Goal: Task Accomplishment & Management: Manage account settings

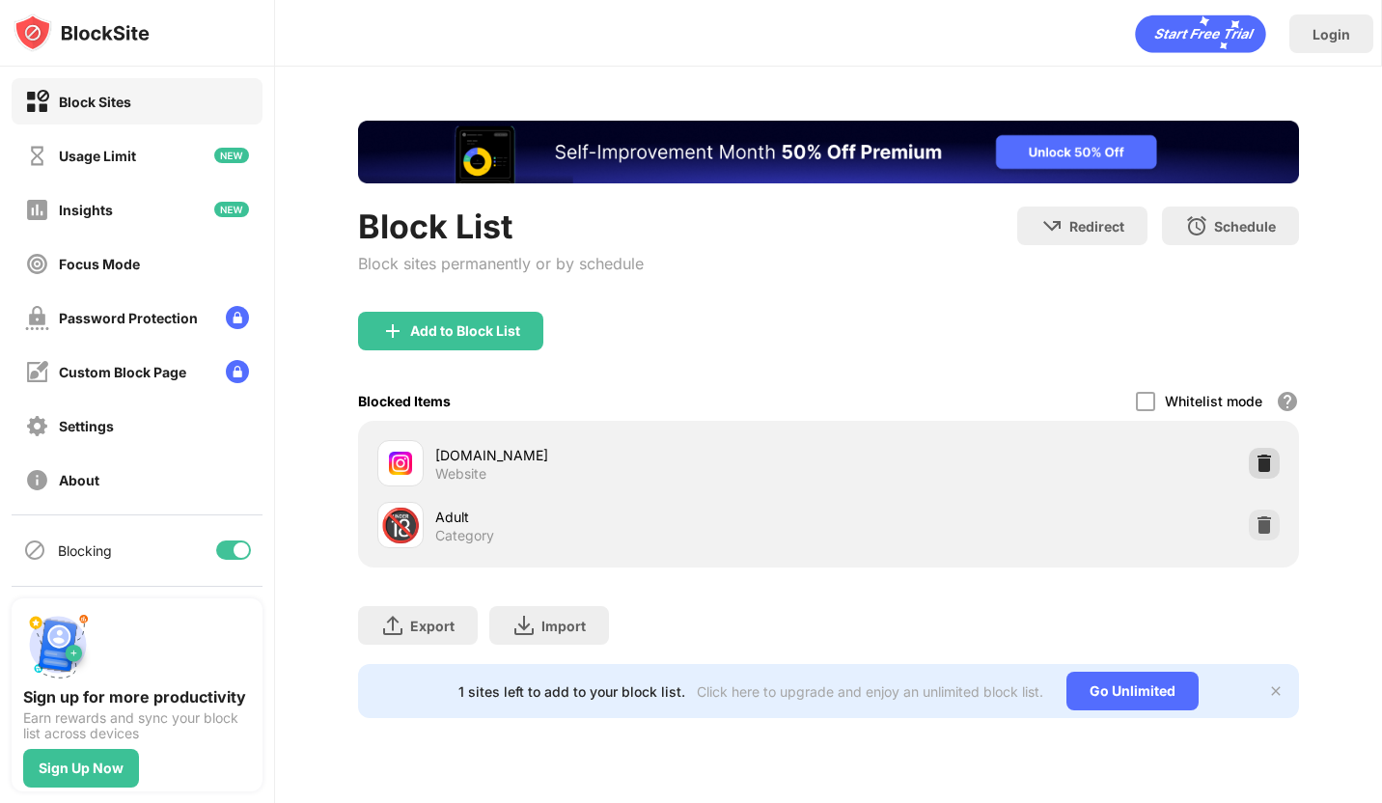
click at [1266, 452] on div at bounding box center [1264, 463] width 31 height 31
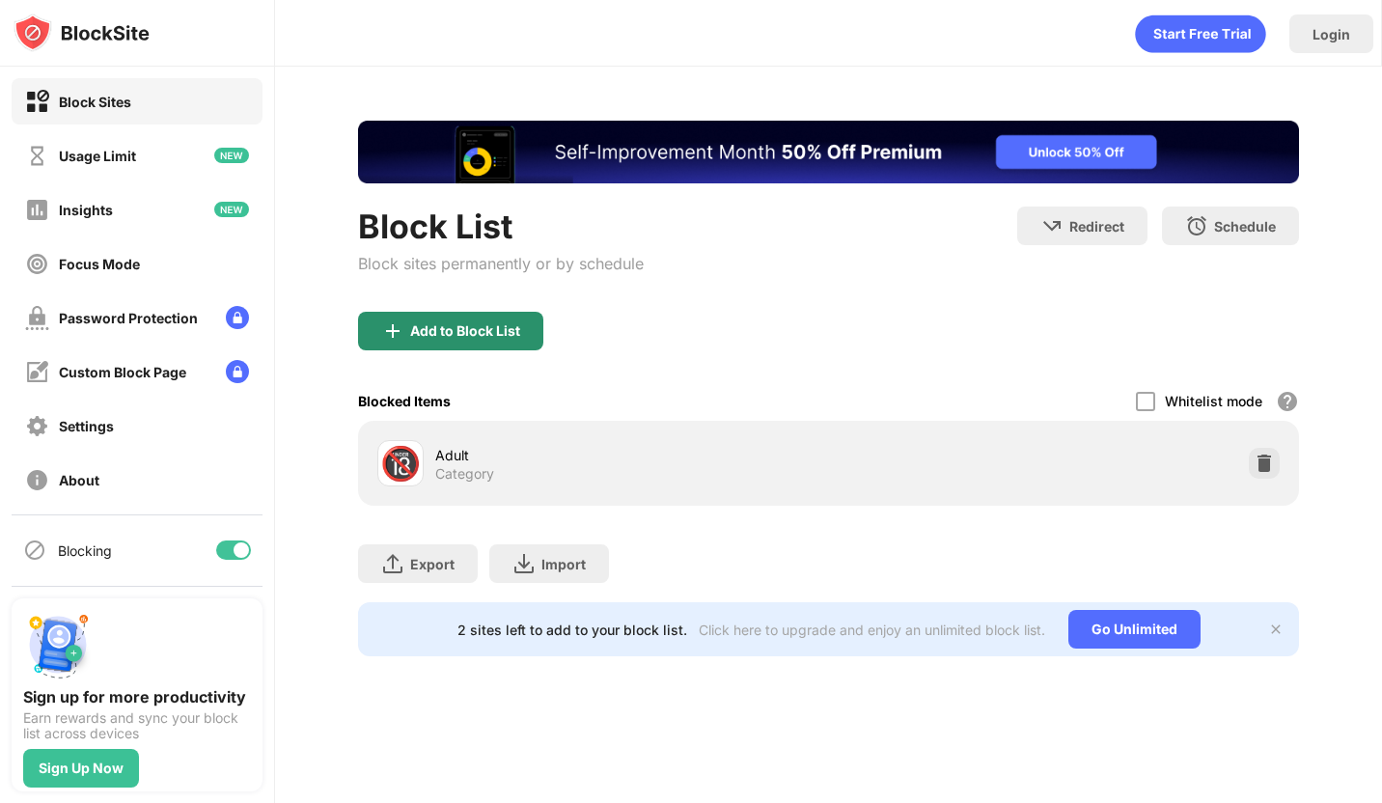
click at [393, 330] on img at bounding box center [392, 330] width 23 height 23
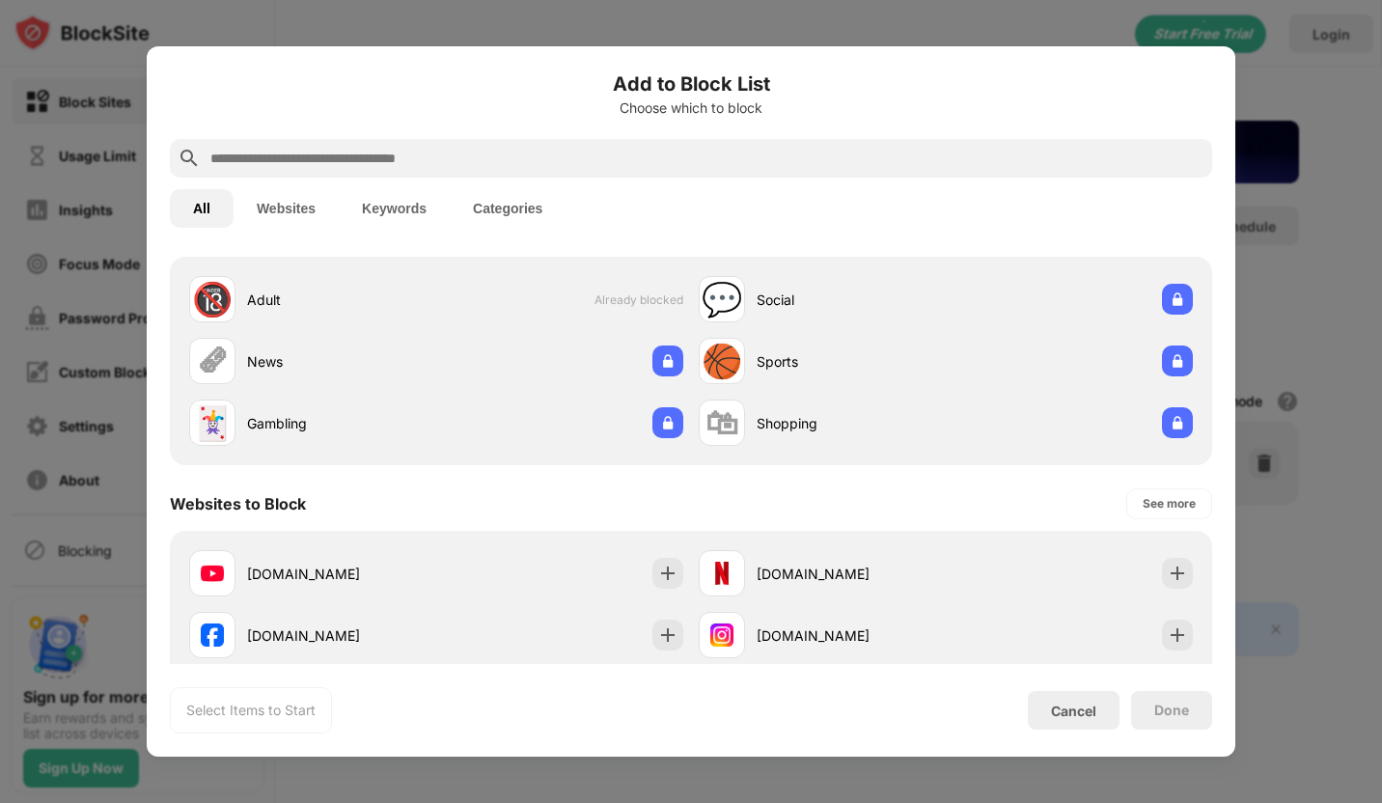
scroll to position [65, 0]
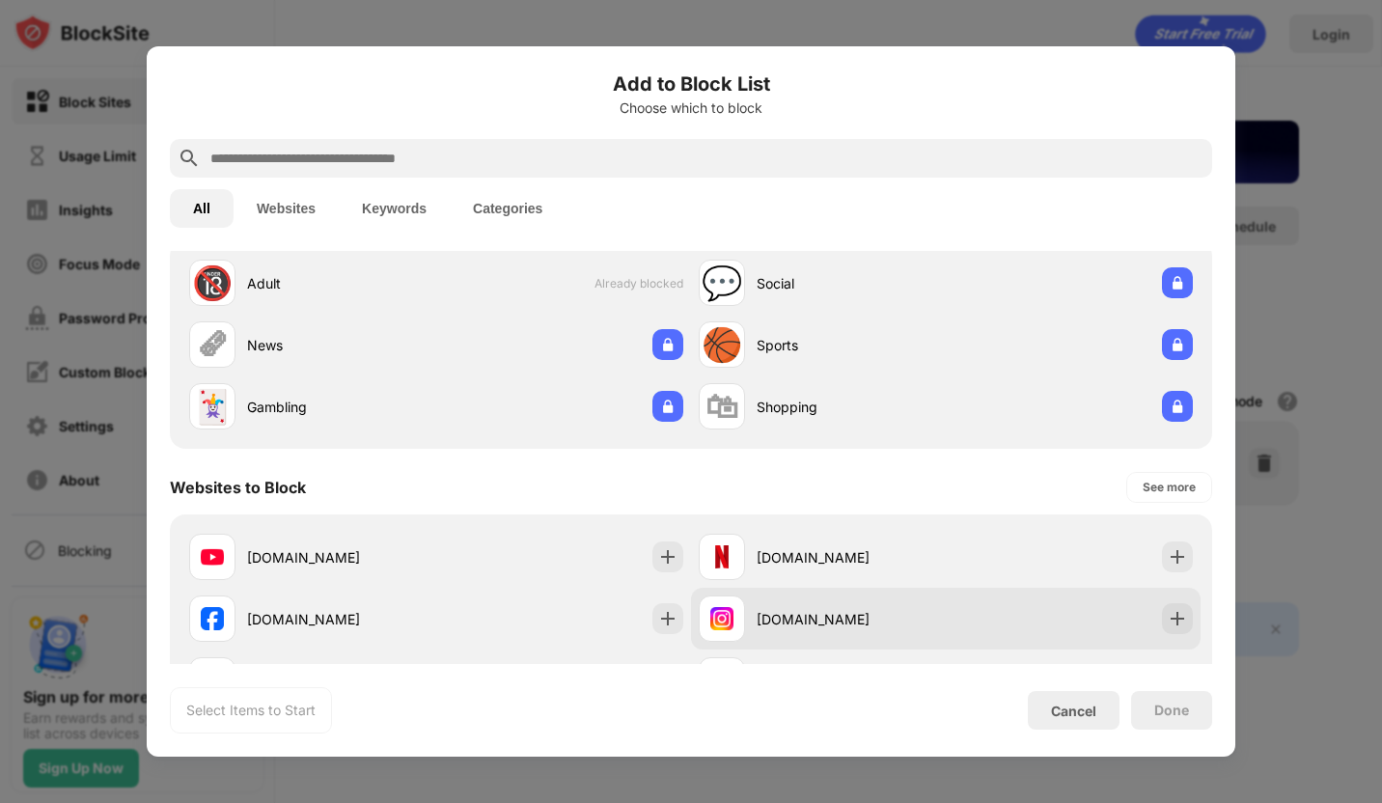
click at [783, 609] on div "[DOMAIN_NAME]" at bounding box center [851, 619] width 189 height 20
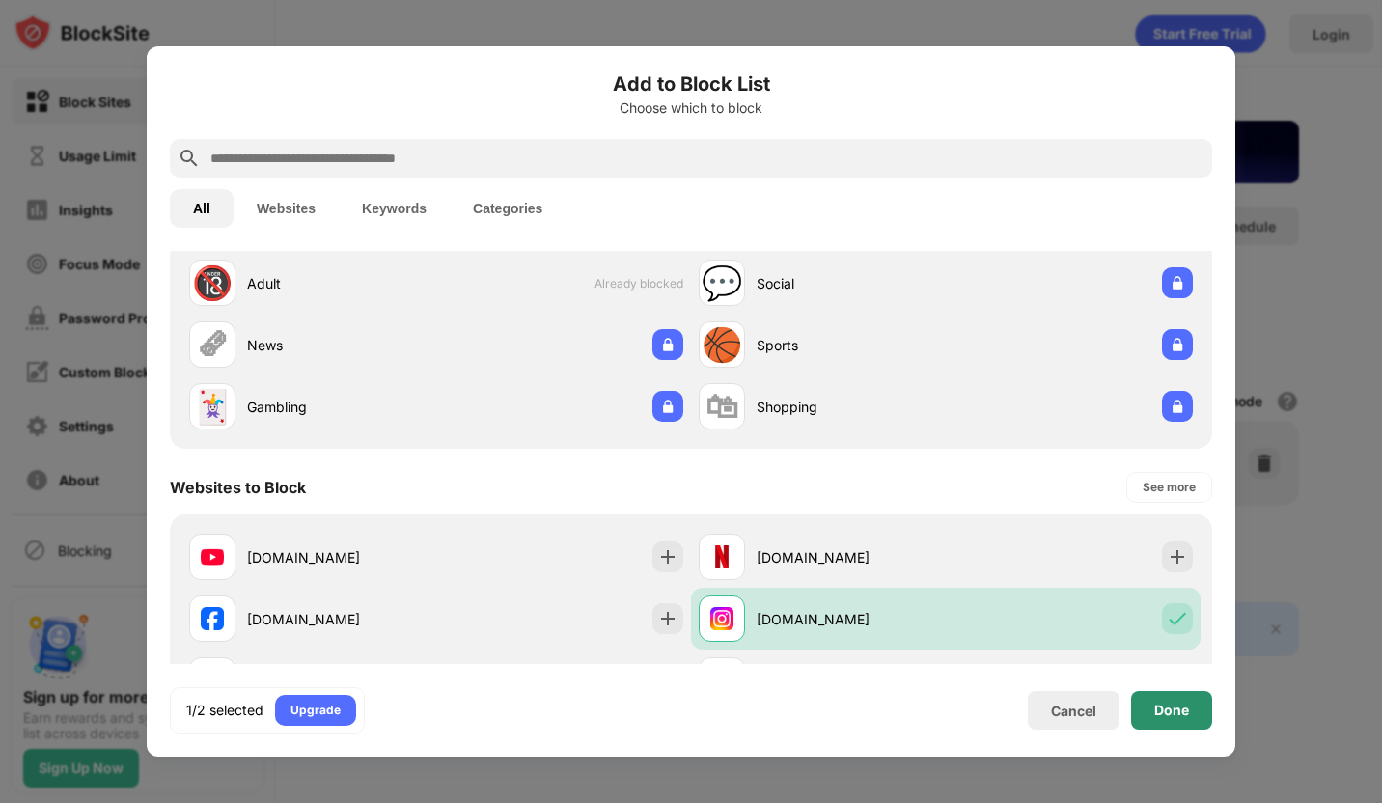
click at [1199, 714] on div "Done" at bounding box center [1171, 710] width 81 height 39
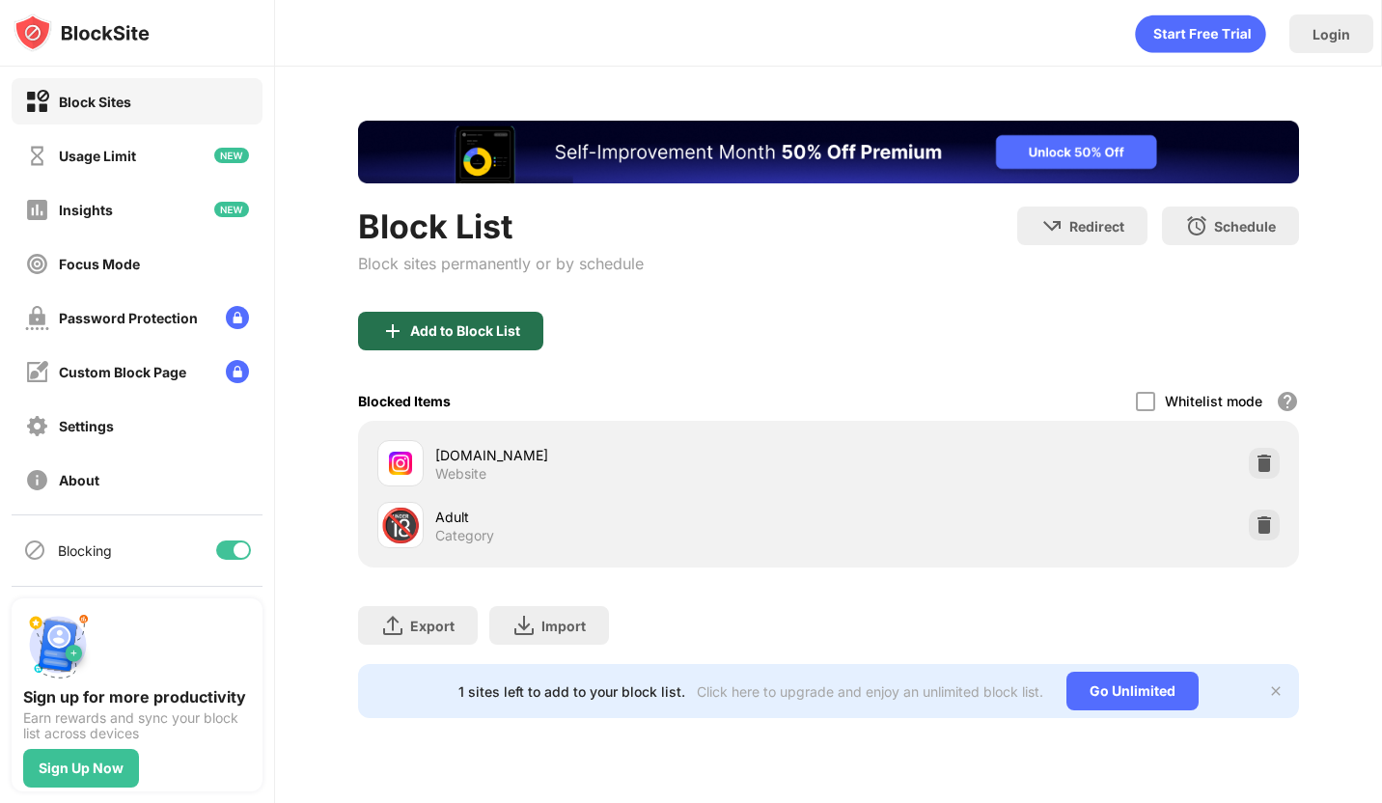
click at [470, 346] on div "Add to Block List" at bounding box center [450, 331] width 185 height 39
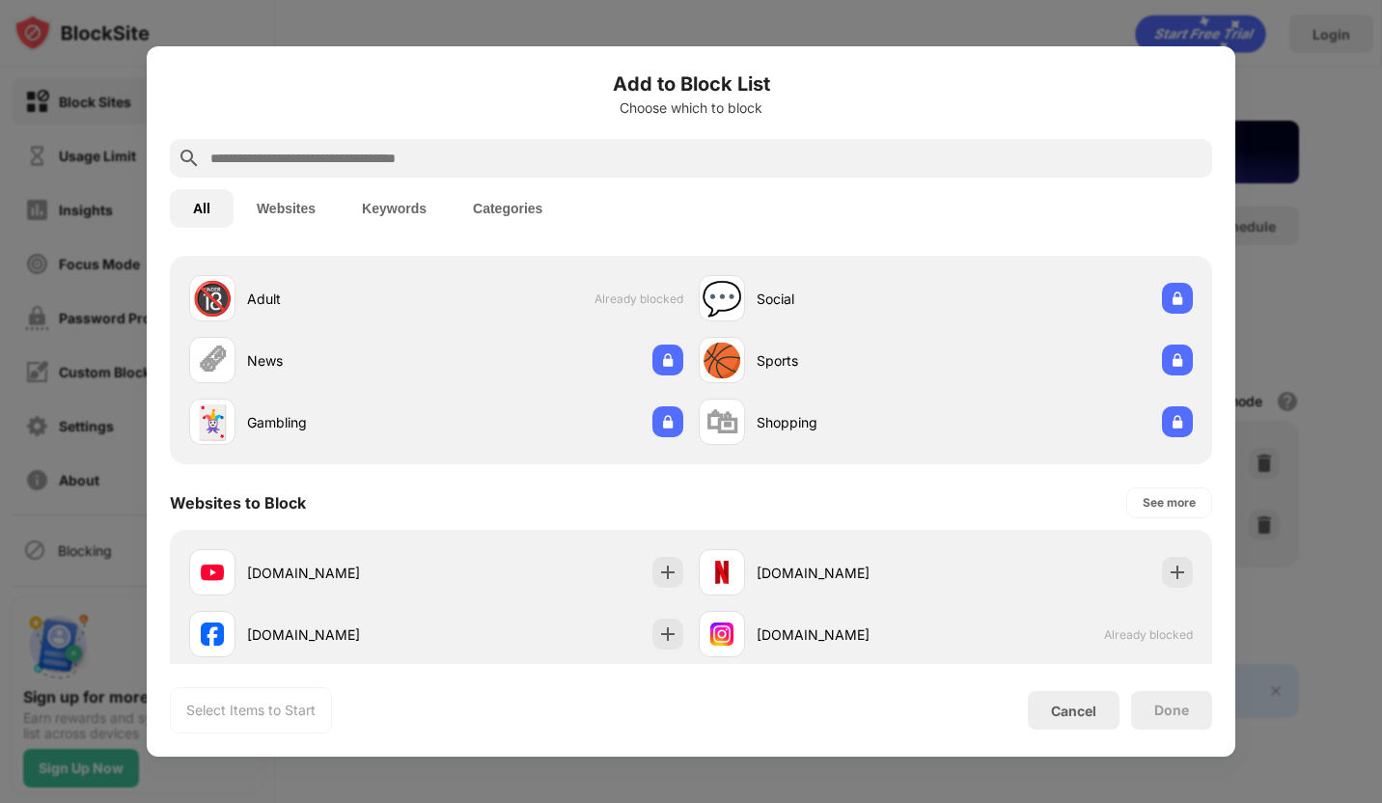
scroll to position [65, 0]
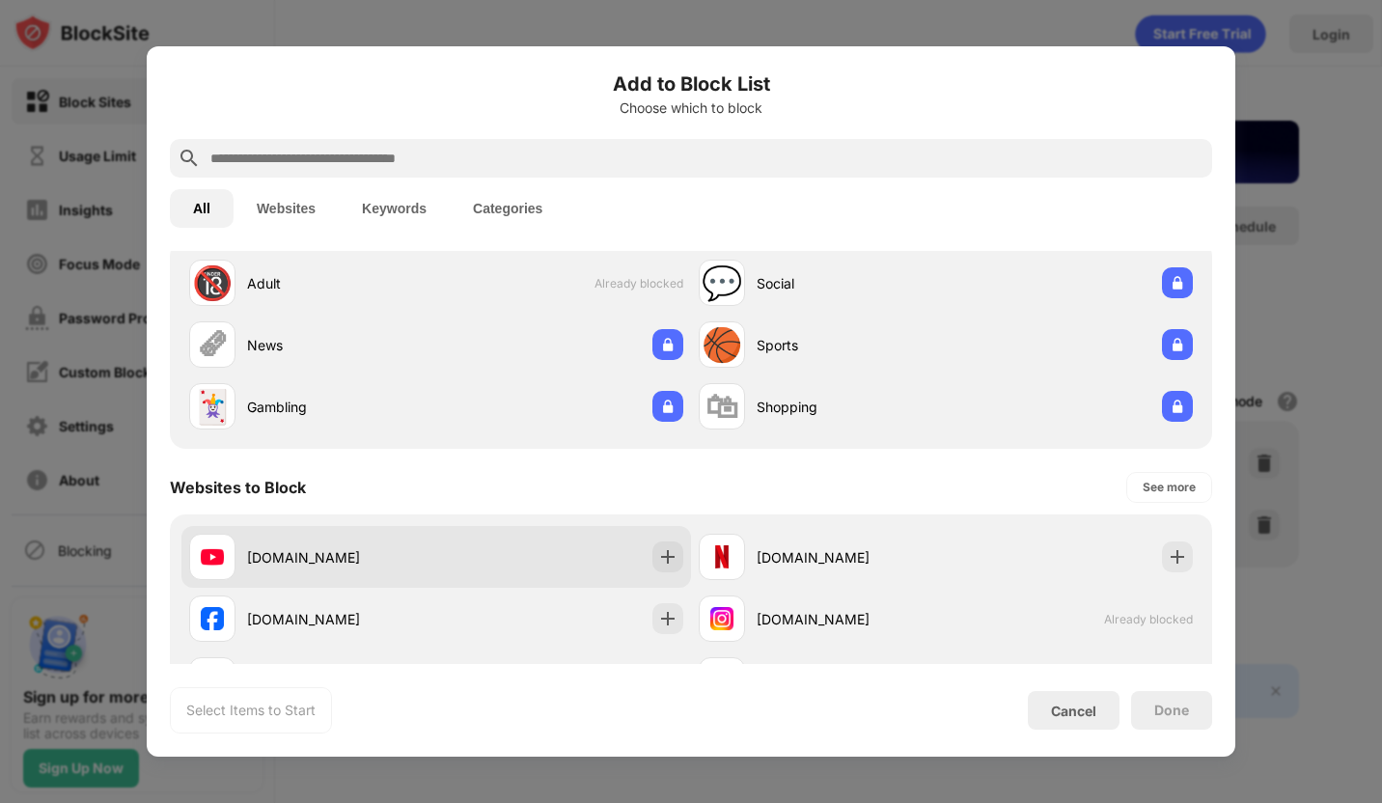
click at [508, 554] on div "[DOMAIN_NAME]" at bounding box center [435, 557] width 509 height 62
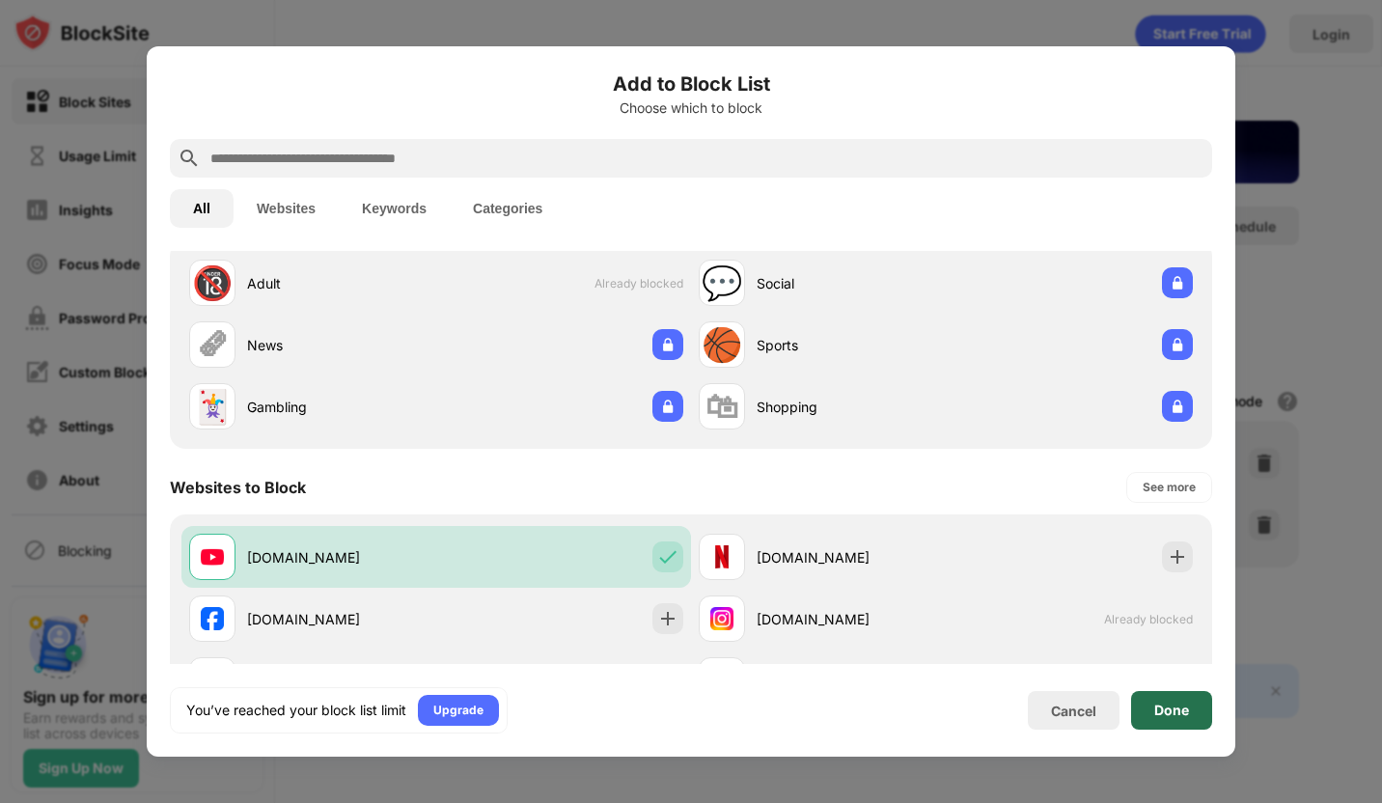
click at [1160, 705] on div "Done" at bounding box center [1171, 709] width 35 height 15
